Goal: Information Seeking & Learning: Learn about a topic

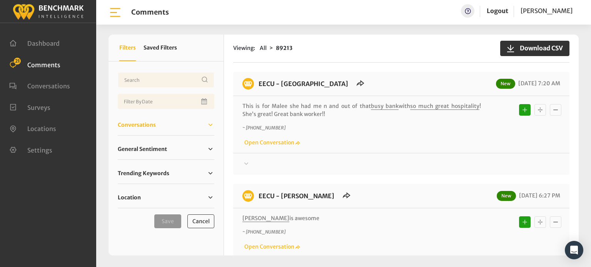
click at [137, 123] on span "Conversations" at bounding box center [137, 125] width 38 height 8
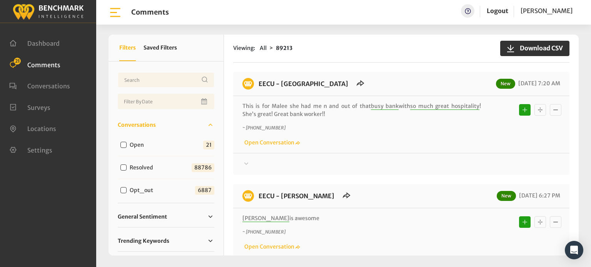
click at [122, 143] on input "Open" at bounding box center [123, 145] width 6 height 6
checkbox input "true"
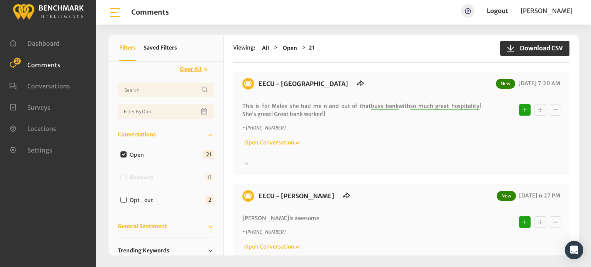
click at [155, 226] on span "General Sentiment" at bounding box center [142, 227] width 49 height 8
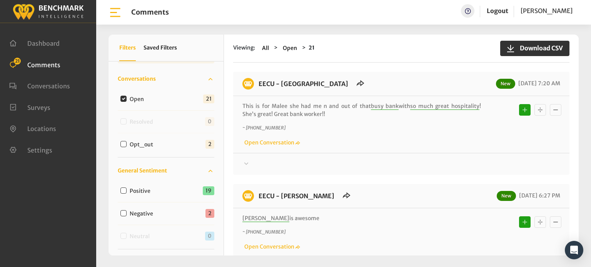
scroll to position [57, 0]
click at [123, 210] on input "Negative" at bounding box center [123, 212] width 6 height 6
checkbox input "true"
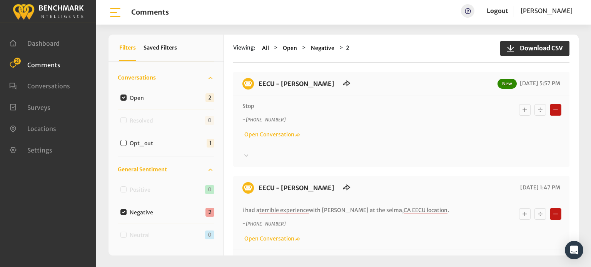
click at [272, 155] on div at bounding box center [401, 156] width 318 height 9
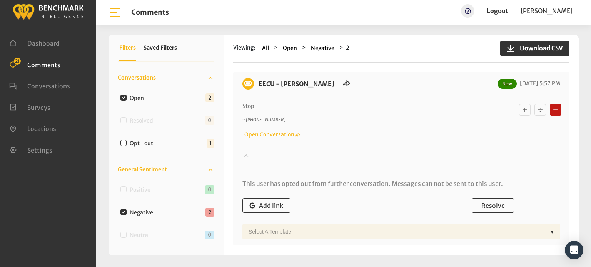
click at [272, 157] on div at bounding box center [401, 163] width 318 height 22
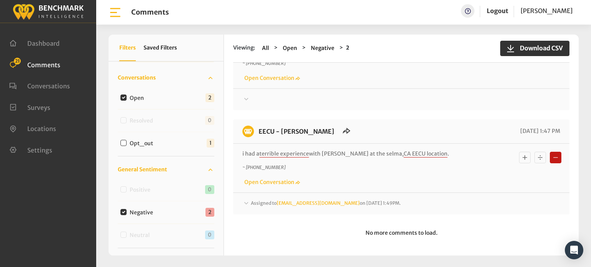
scroll to position [58, 0]
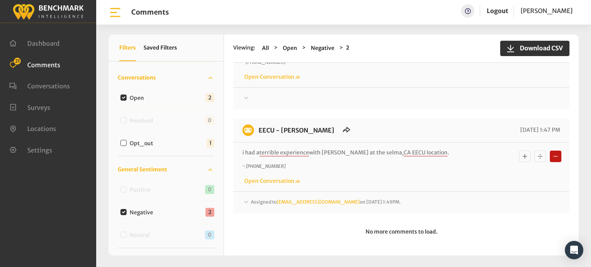
click at [246, 203] on icon at bounding box center [246, 202] width 8 height 9
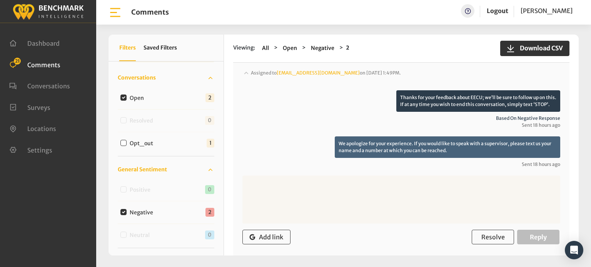
scroll to position [201, 0]
